Goal: Check status

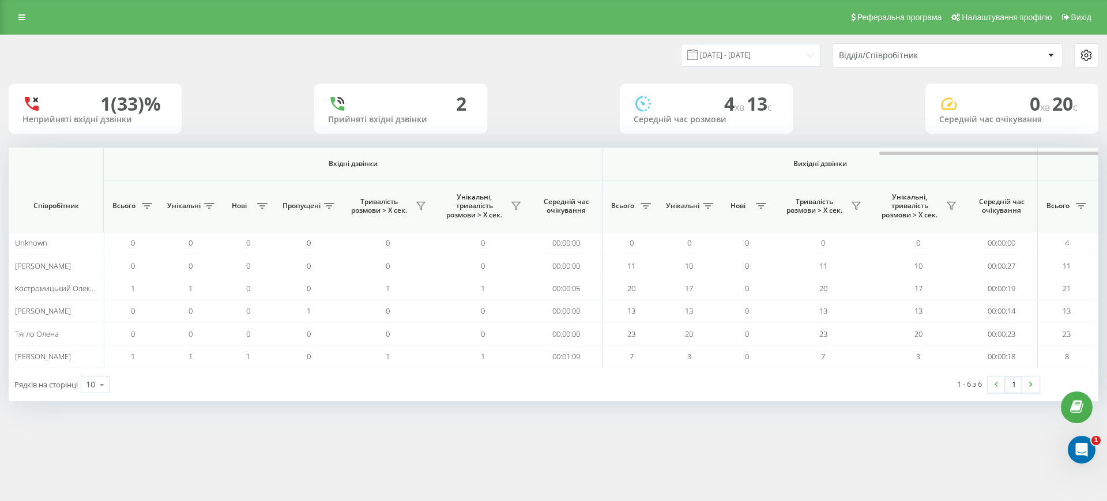
scroll to position [0, 519]
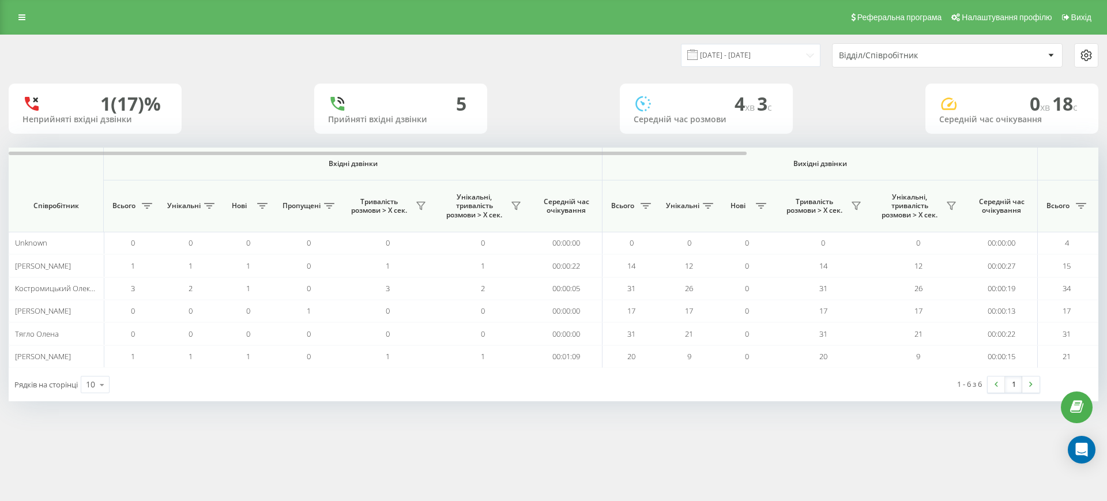
click at [1032, 155] on div at bounding box center [554, 152] width 1090 height 9
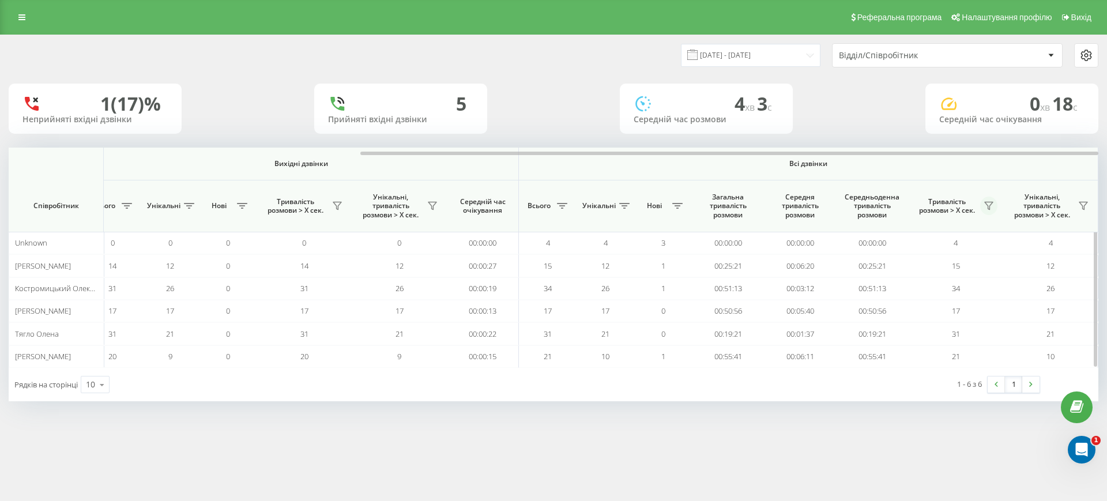
click at [990, 206] on icon at bounding box center [988, 205] width 9 height 9
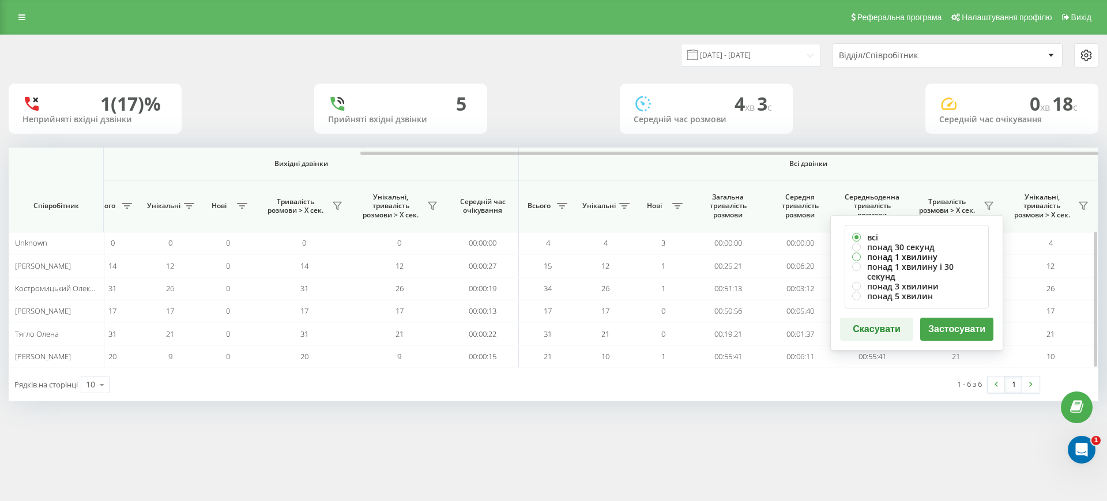
click at [926, 253] on label "понад 1 хвилину" at bounding box center [916, 257] width 129 height 10
radio input "true"
click at [958, 318] on button "Застосувати" at bounding box center [956, 329] width 73 height 23
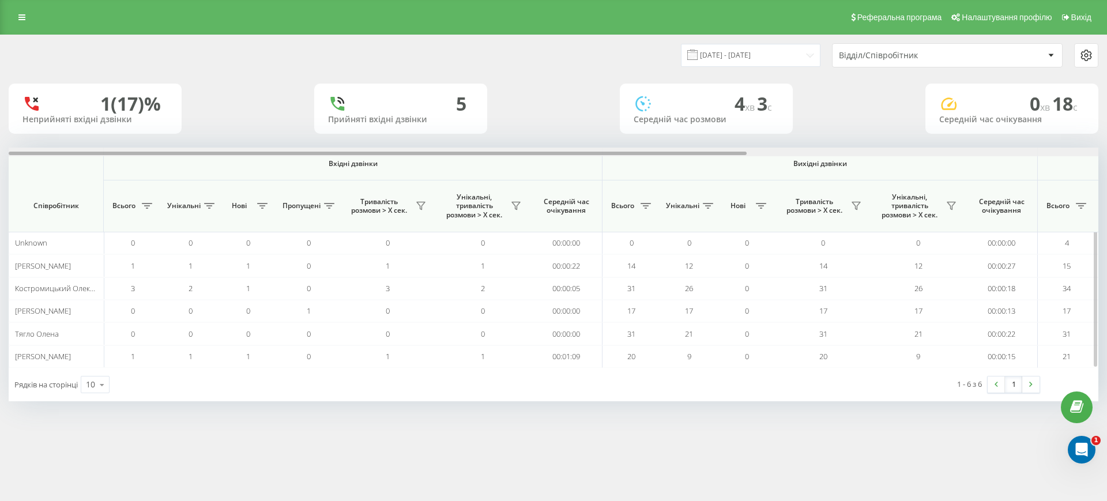
click at [1035, 150] on div at bounding box center [554, 152] width 1090 height 9
drag, startPoint x: 0, startPoint y: 0, endPoint x: 1047, endPoint y: 150, distance: 1057.6
click at [1046, 156] on div "Вхідні дзвінки Вихідні дзвінки Всі дзвінки Співробітник Всього Унікальні Нові П…" at bounding box center [554, 258] width 1090 height 220
click at [1047, 150] on div at bounding box center [554, 152] width 1090 height 9
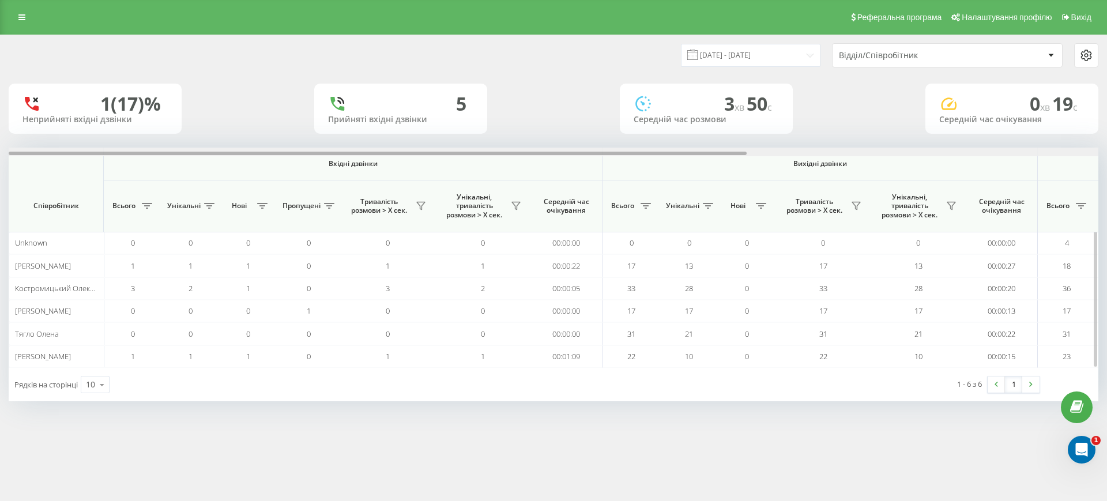
scroll to position [0, 519]
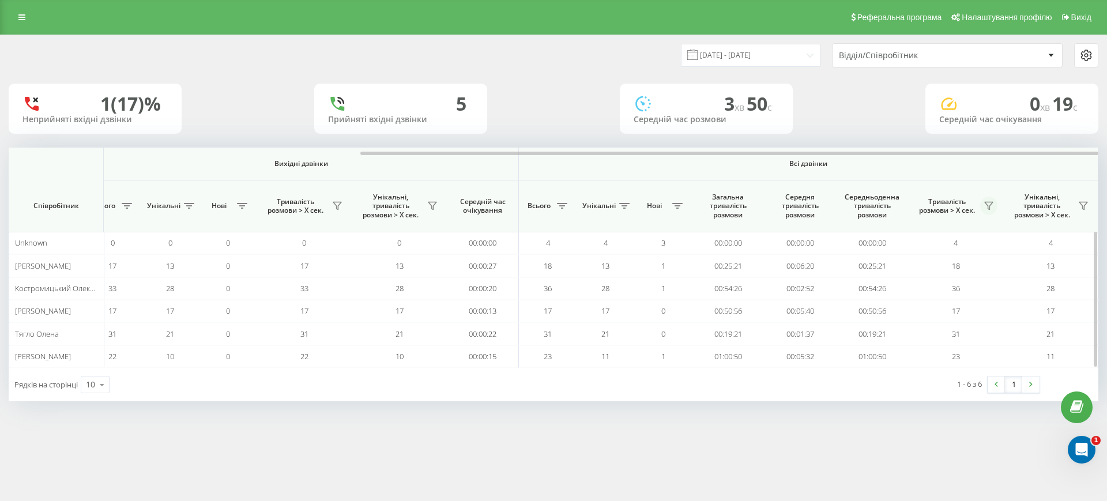
click at [991, 201] on icon at bounding box center [988, 205] width 9 height 9
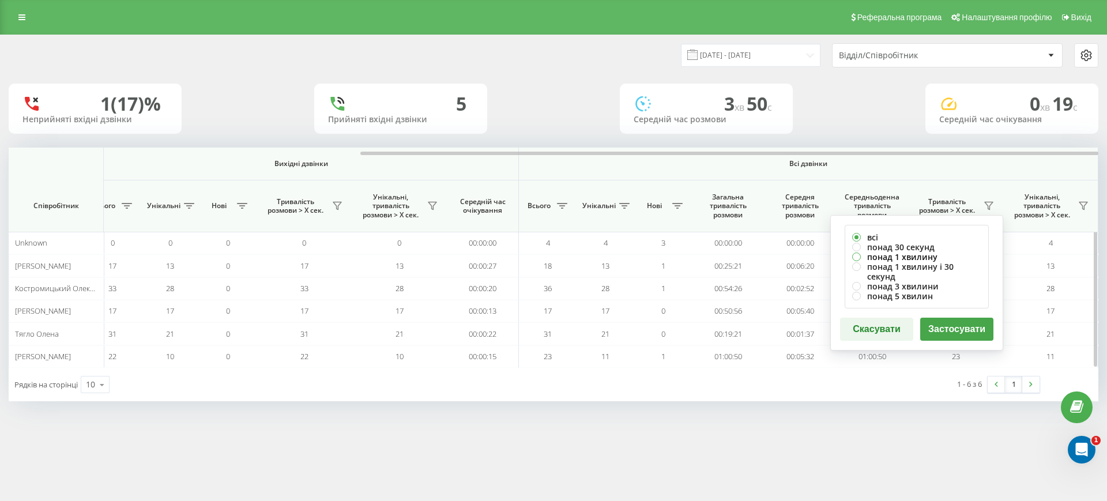
click at [929, 255] on label "понад 1 хвилину" at bounding box center [916, 257] width 129 height 10
radio input "true"
click at [960, 319] on button "Застосувати" at bounding box center [956, 329] width 73 height 23
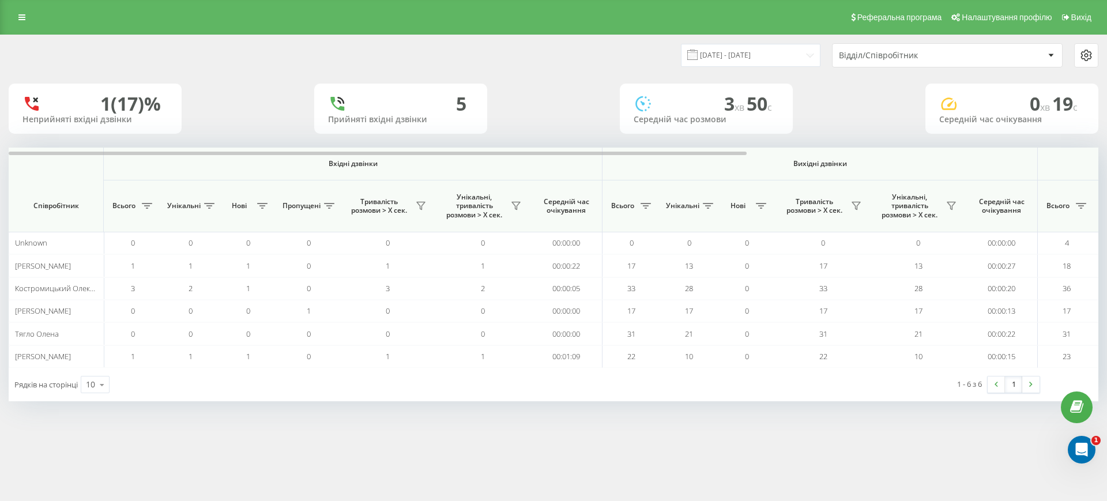
click at [1053, 152] on div at bounding box center [554, 152] width 1090 height 9
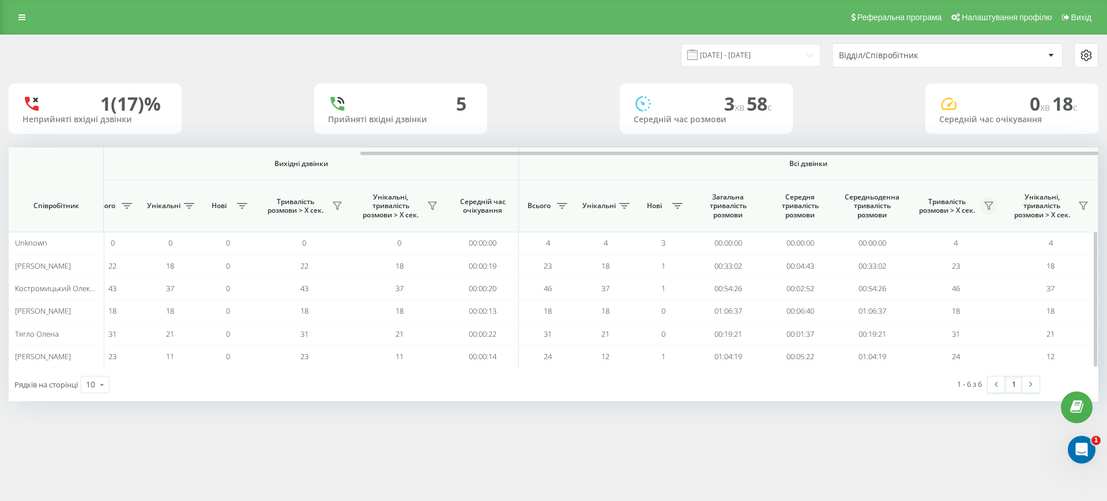
click at [991, 201] on icon at bounding box center [988, 205] width 9 height 9
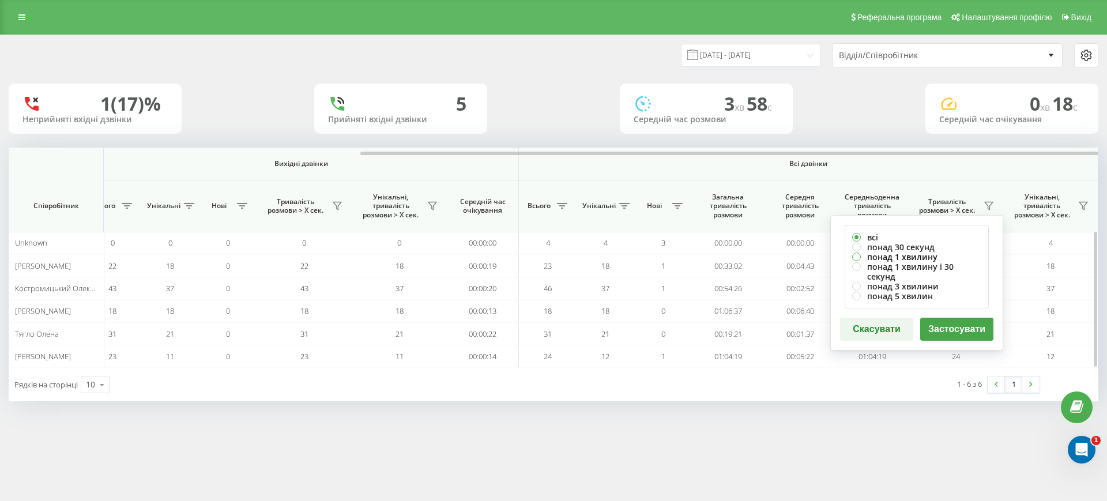
click at [916, 255] on label "понад 1 хвилину" at bounding box center [916, 257] width 129 height 10
radio input "true"
click at [953, 318] on button "Застосувати" at bounding box center [956, 329] width 73 height 23
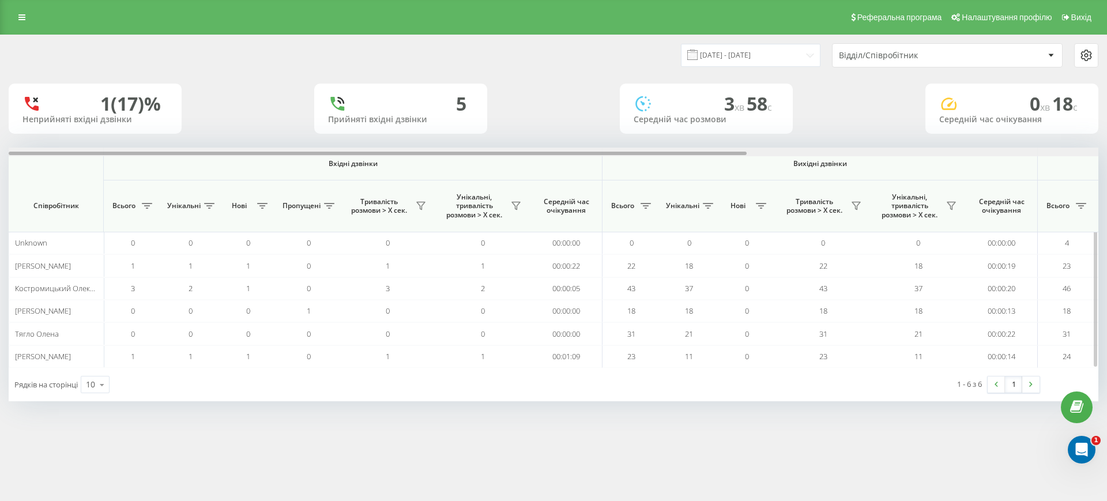
click at [1060, 152] on div at bounding box center [554, 152] width 1090 height 9
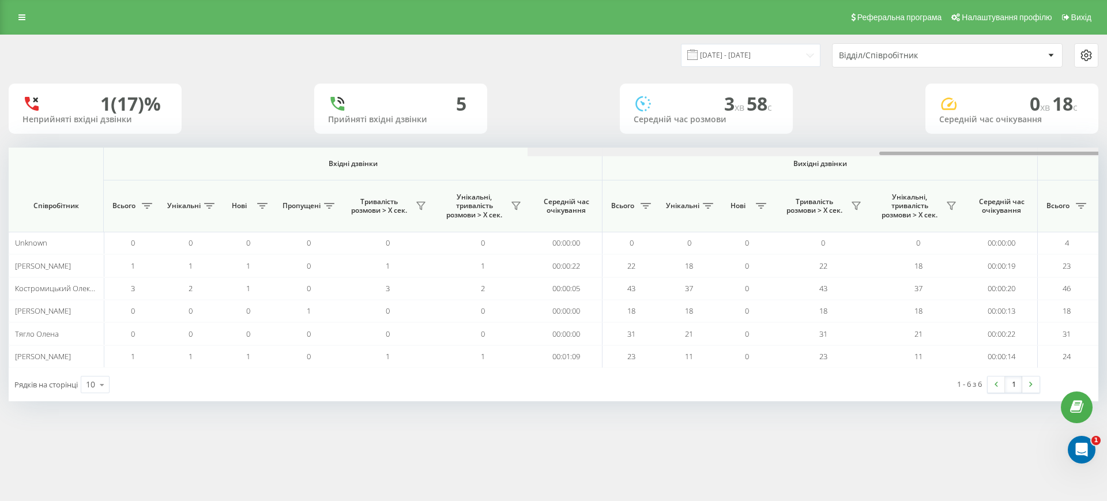
scroll to position [0, 519]
